Goal: Task Accomplishment & Management: Manage account settings

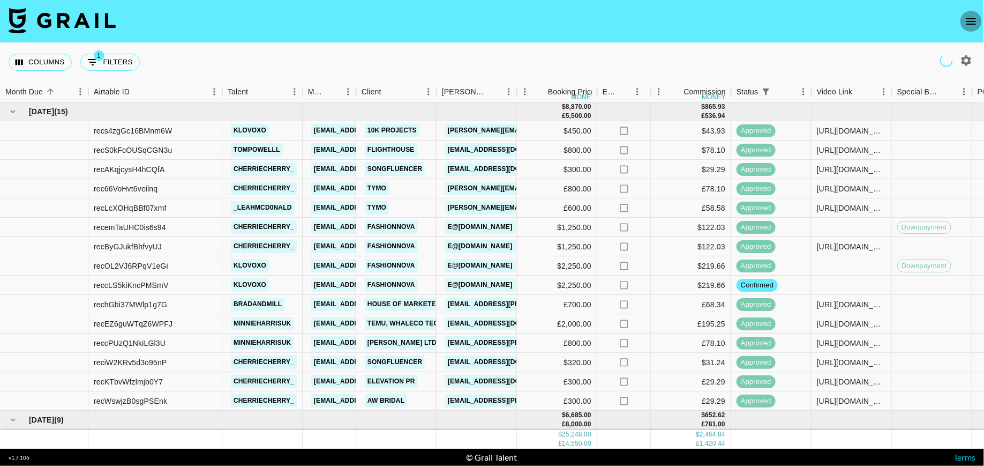
click at [972, 27] on icon "open drawer" at bounding box center [971, 21] width 13 height 13
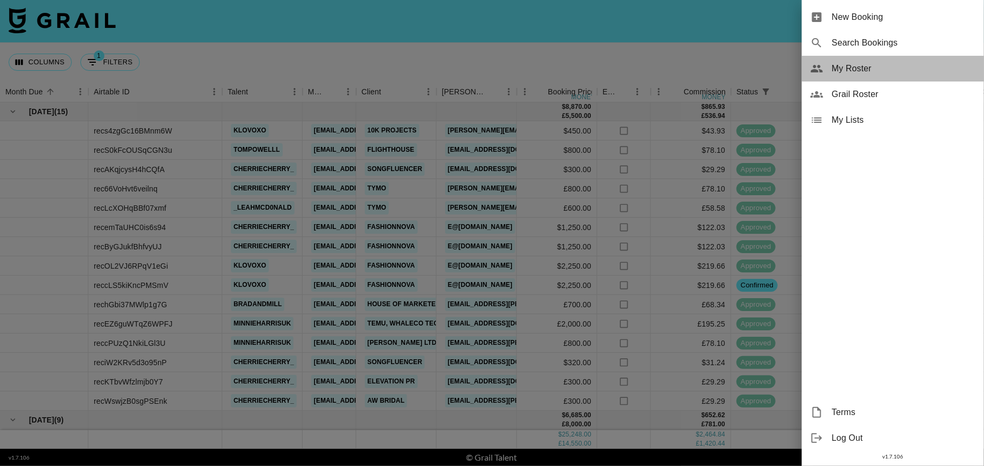
click at [857, 67] on span "My Roster" at bounding box center [904, 68] width 144 height 13
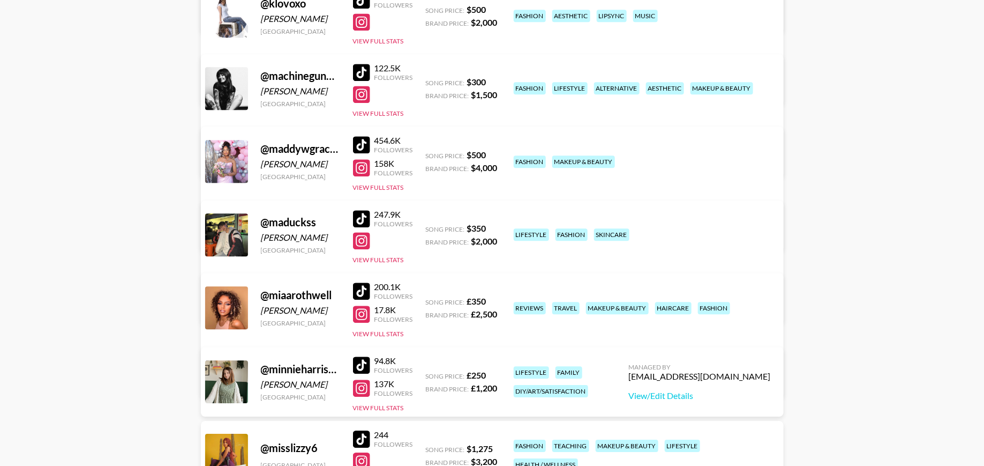
scroll to position [1331, 0]
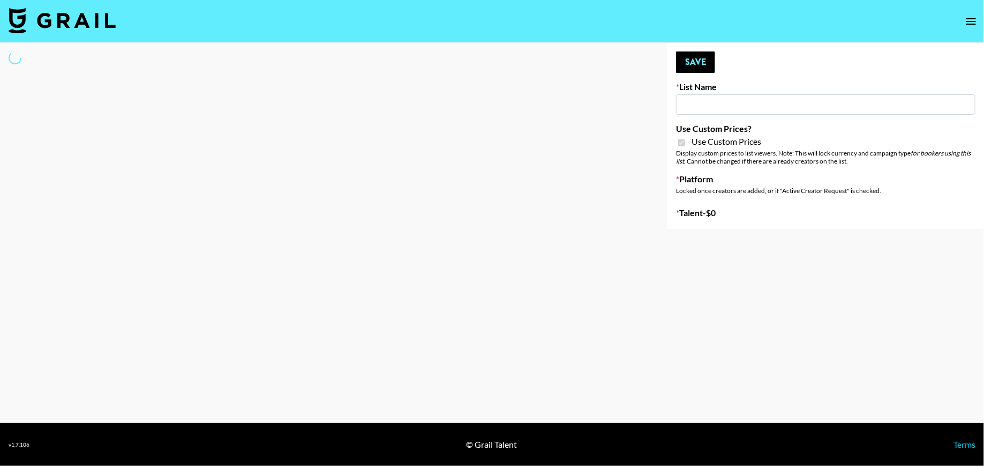
type input "Evry Jewels"
checkbox input "true"
select select "Brand"
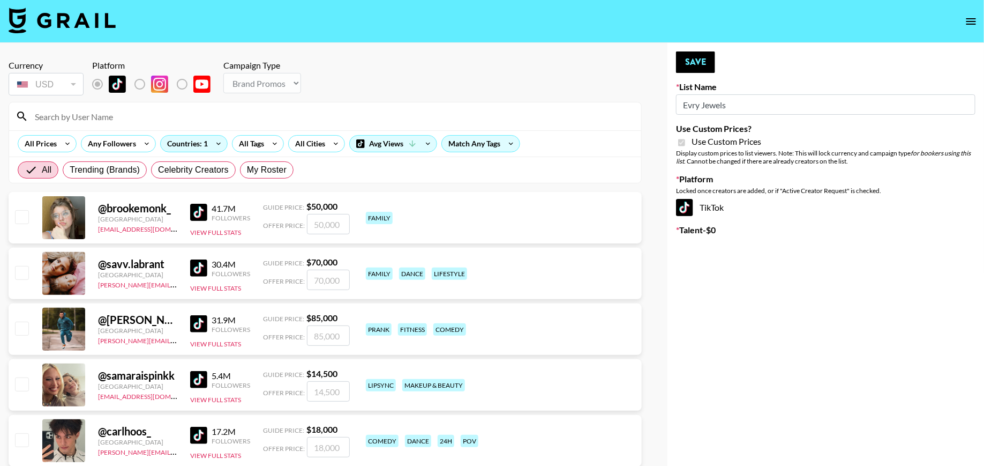
click at [207, 119] on input at bounding box center [331, 116] width 606 height 17
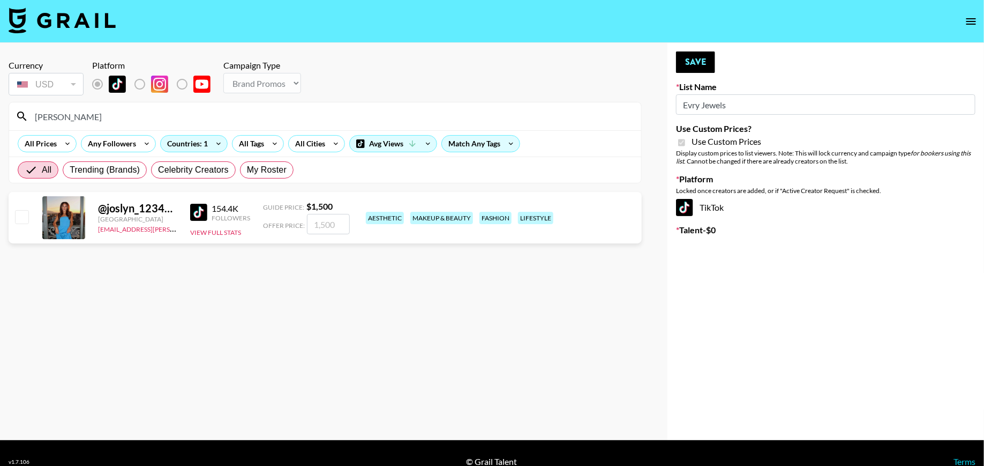
type input "[PERSON_NAME]"
click at [25, 220] on input "checkbox" at bounding box center [21, 216] width 13 height 13
checkbox input "true"
type input "1500"
click at [691, 64] on button "Save" at bounding box center [695, 61] width 39 height 21
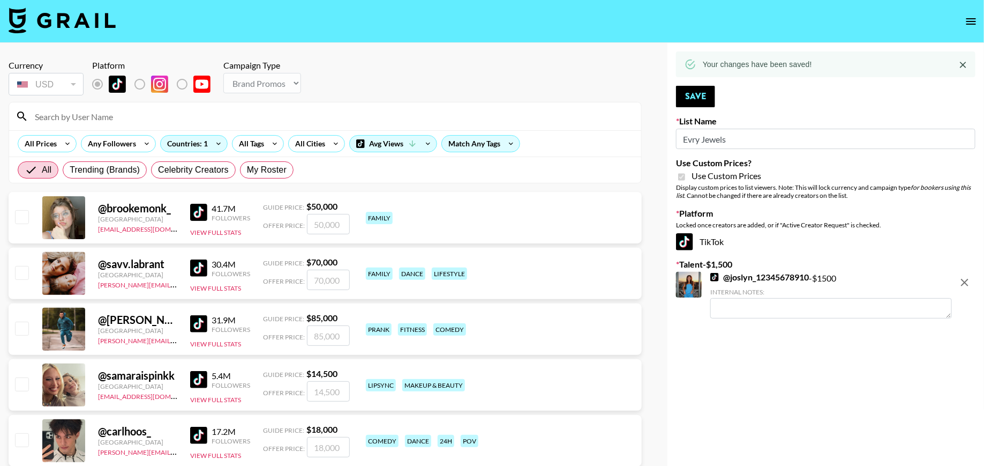
click at [189, 112] on input at bounding box center [331, 116] width 606 height 17
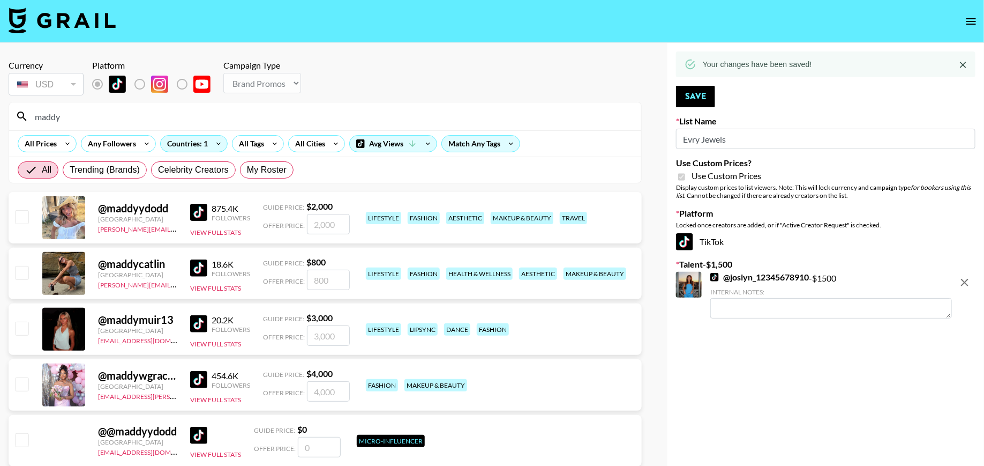
type input "maddy"
click at [26, 382] on input "checkbox" at bounding box center [21, 383] width 13 height 13
checkbox input "true"
type input "4000"
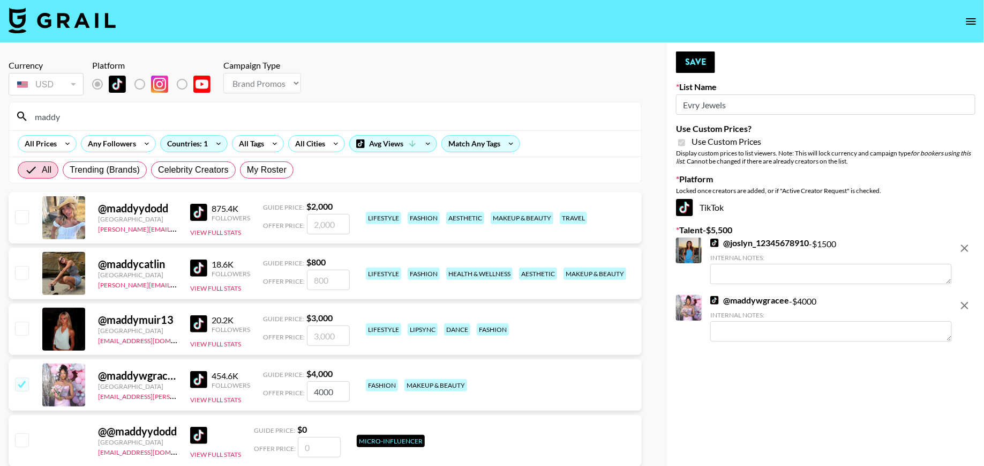
click at [310, 390] on input "4000" at bounding box center [328, 391] width 43 height 20
click at [319, 394] on input "4000" at bounding box center [328, 391] width 43 height 20
checkbox input "false"
checkbox input "true"
type input "2000"
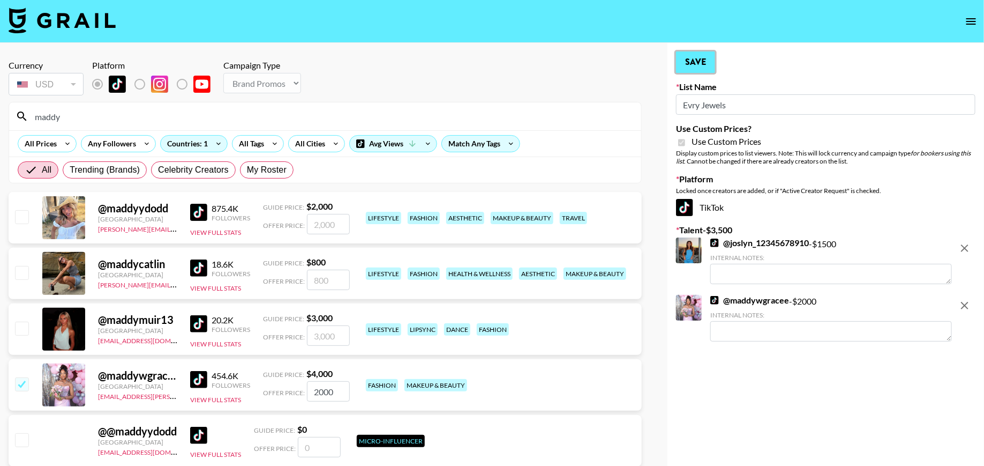
click at [691, 54] on button "Save" at bounding box center [695, 61] width 39 height 21
